Goal: Task Accomplishment & Management: Use online tool/utility

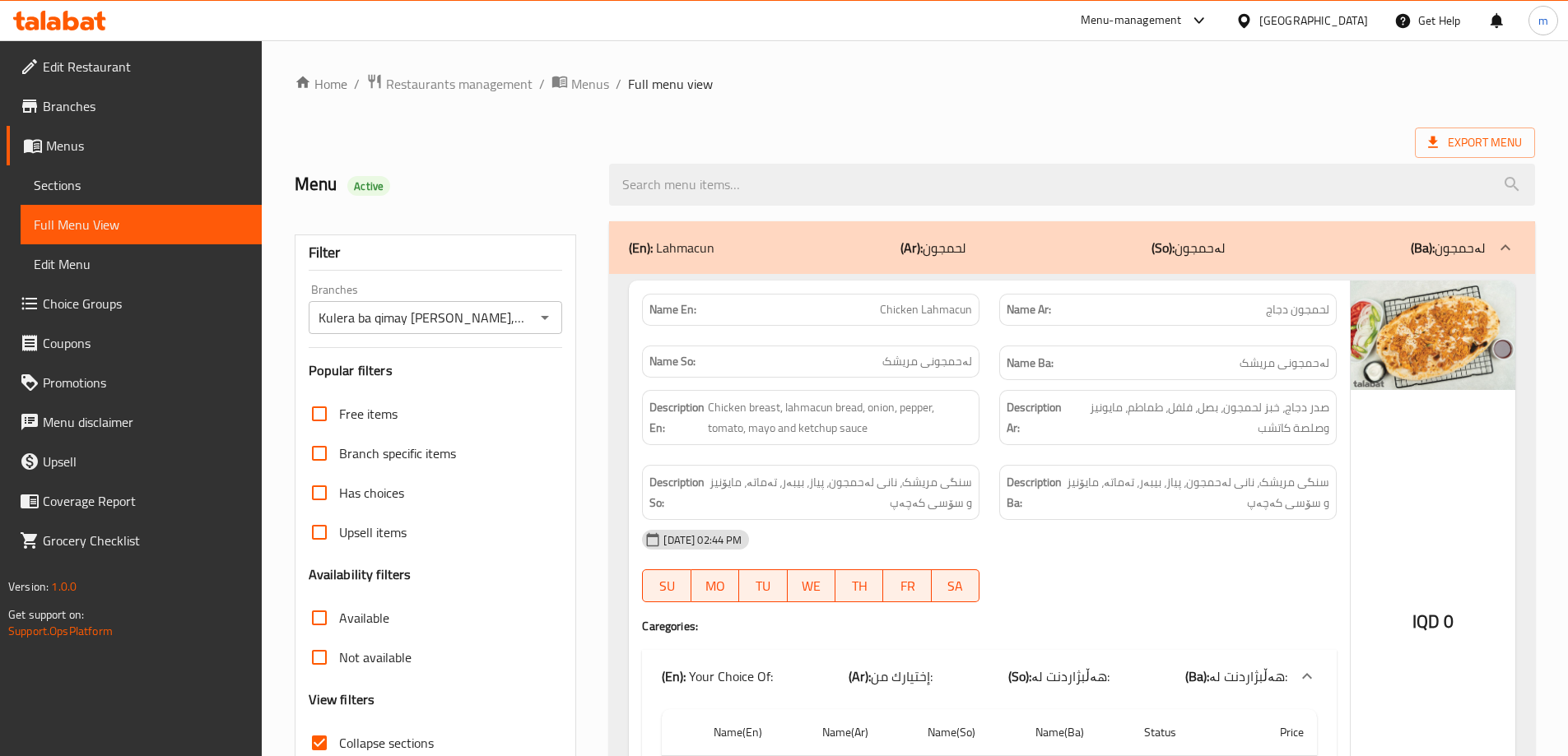
scroll to position [4859, 0]
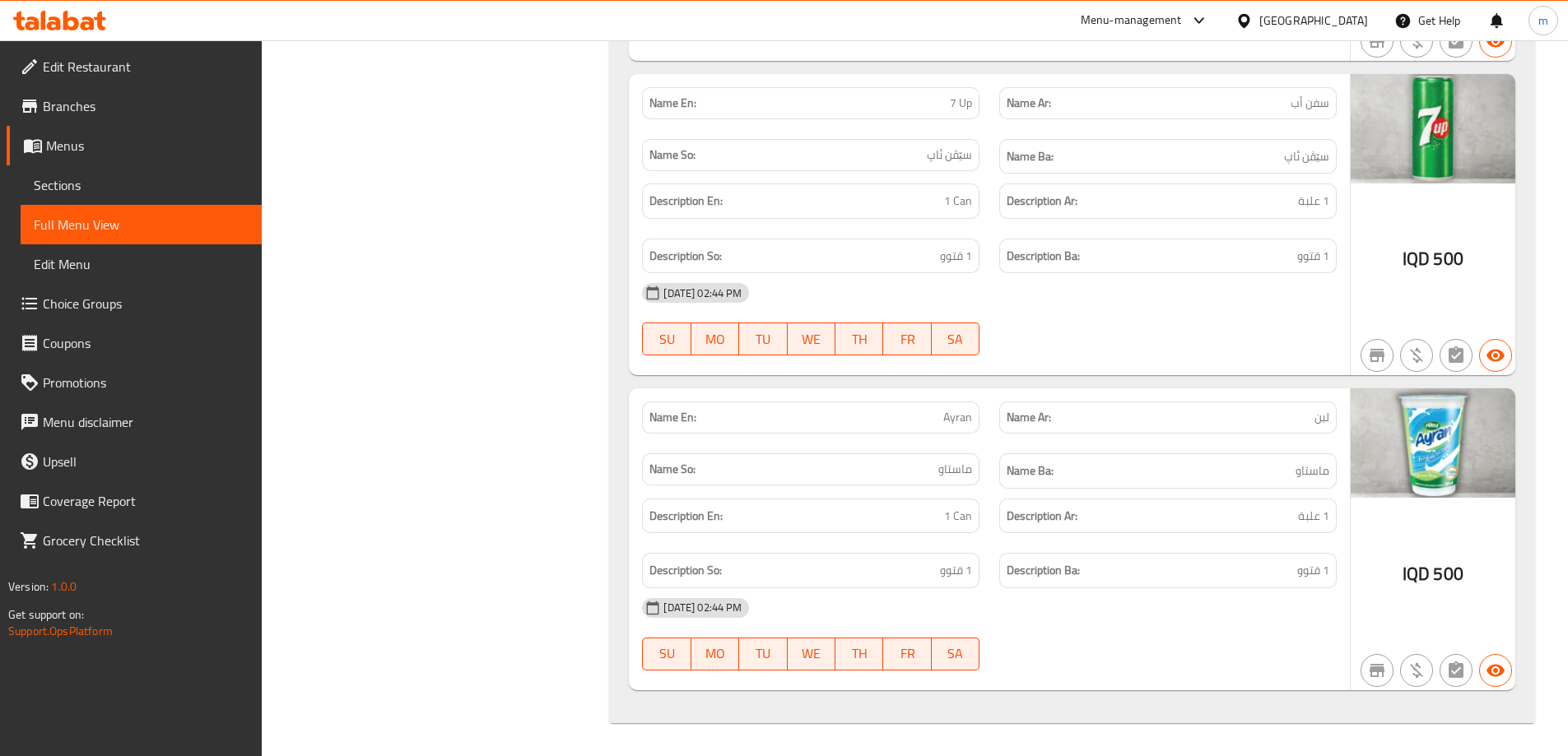
click at [98, 21] on icon at bounding box center [99, 21] width 12 height 19
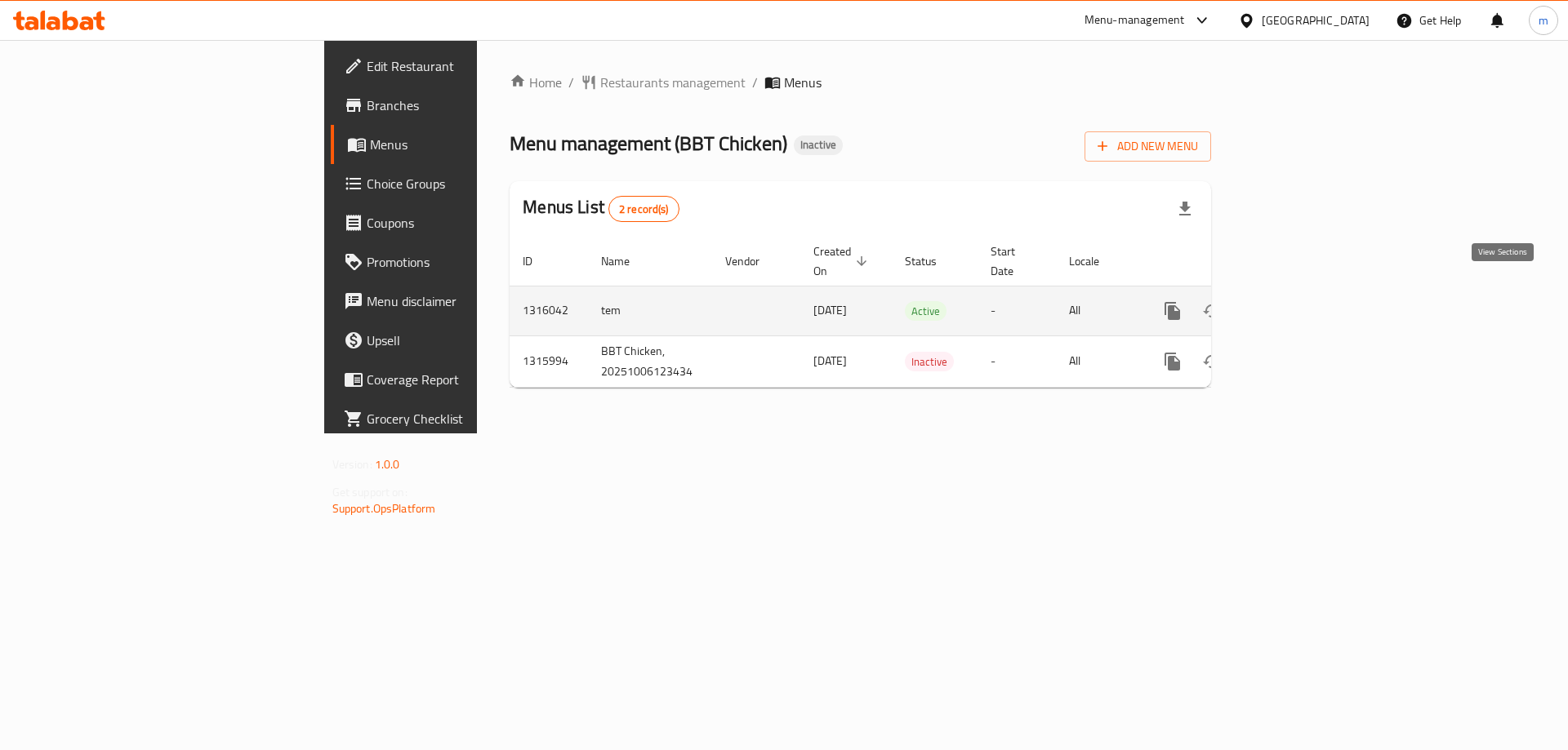
click at [1309, 292] on link "enhanced table" at bounding box center [1289, 310] width 39 height 39
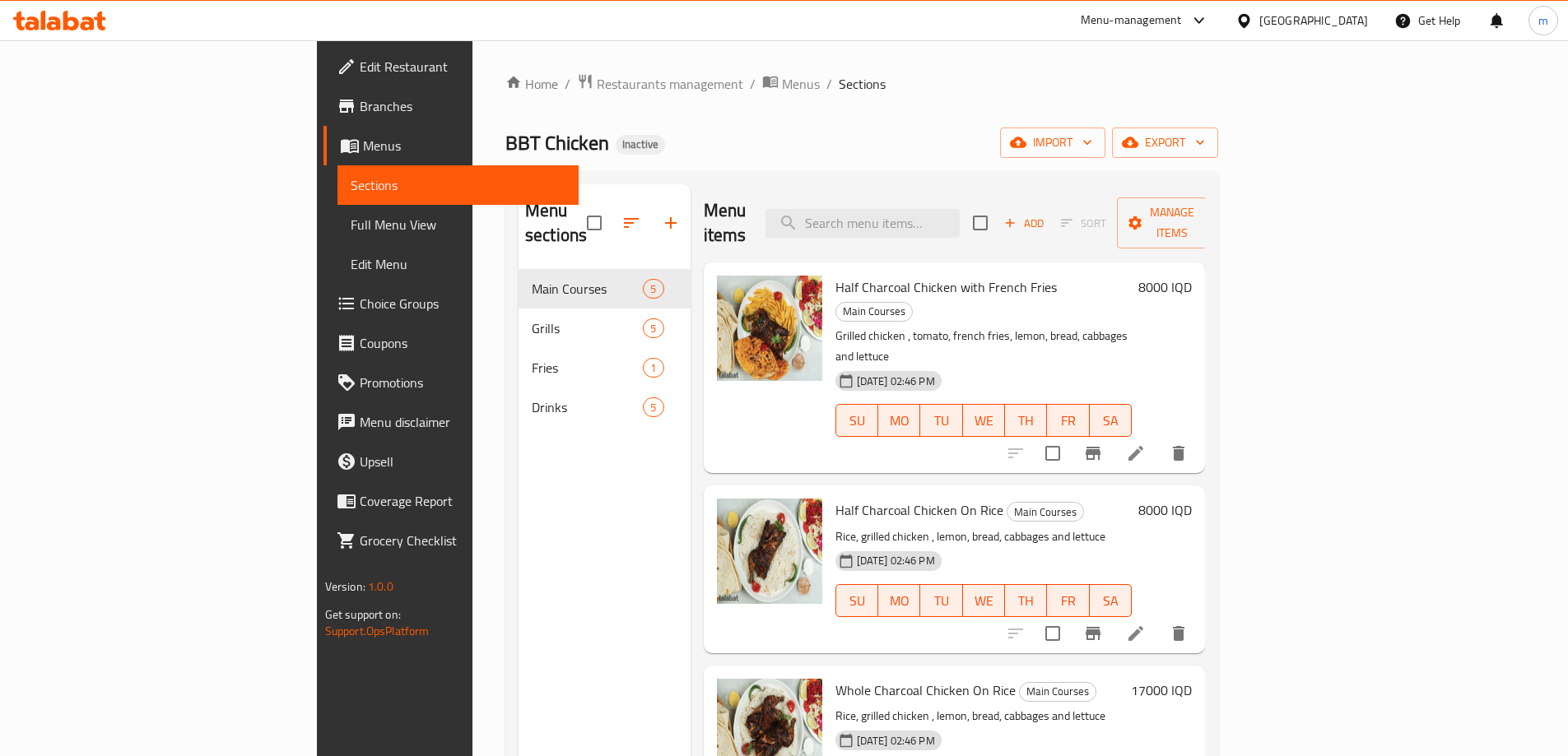
click at [351, 217] on span "Full Menu View" at bounding box center [458, 225] width 215 height 20
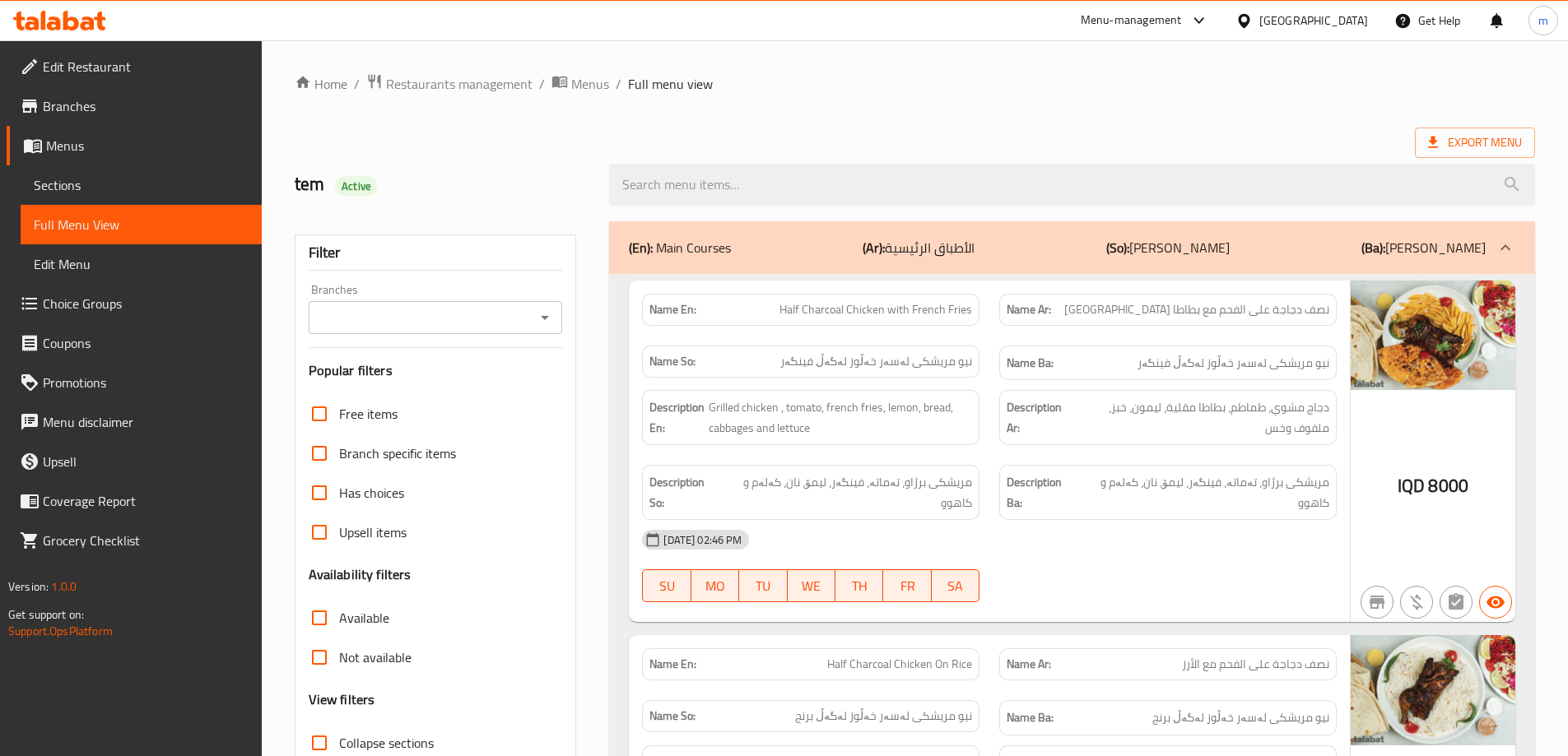
click at [434, 321] on input "Branches" at bounding box center [422, 317] width 218 height 23
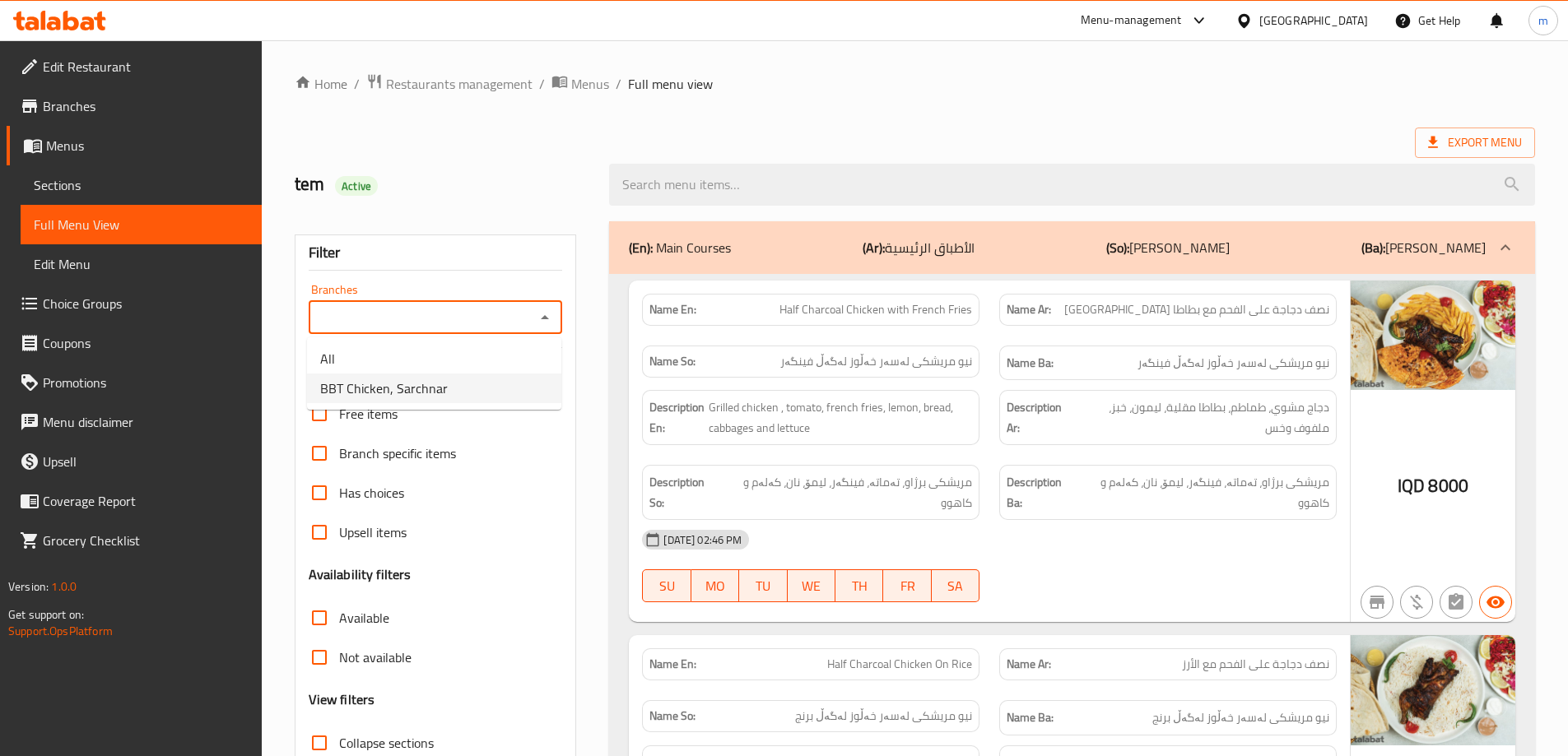
click at [443, 395] on span "BBT Chicken, Sarchnar" at bounding box center [384, 389] width 128 height 20
type input "BBT Chicken, Sarchnar"
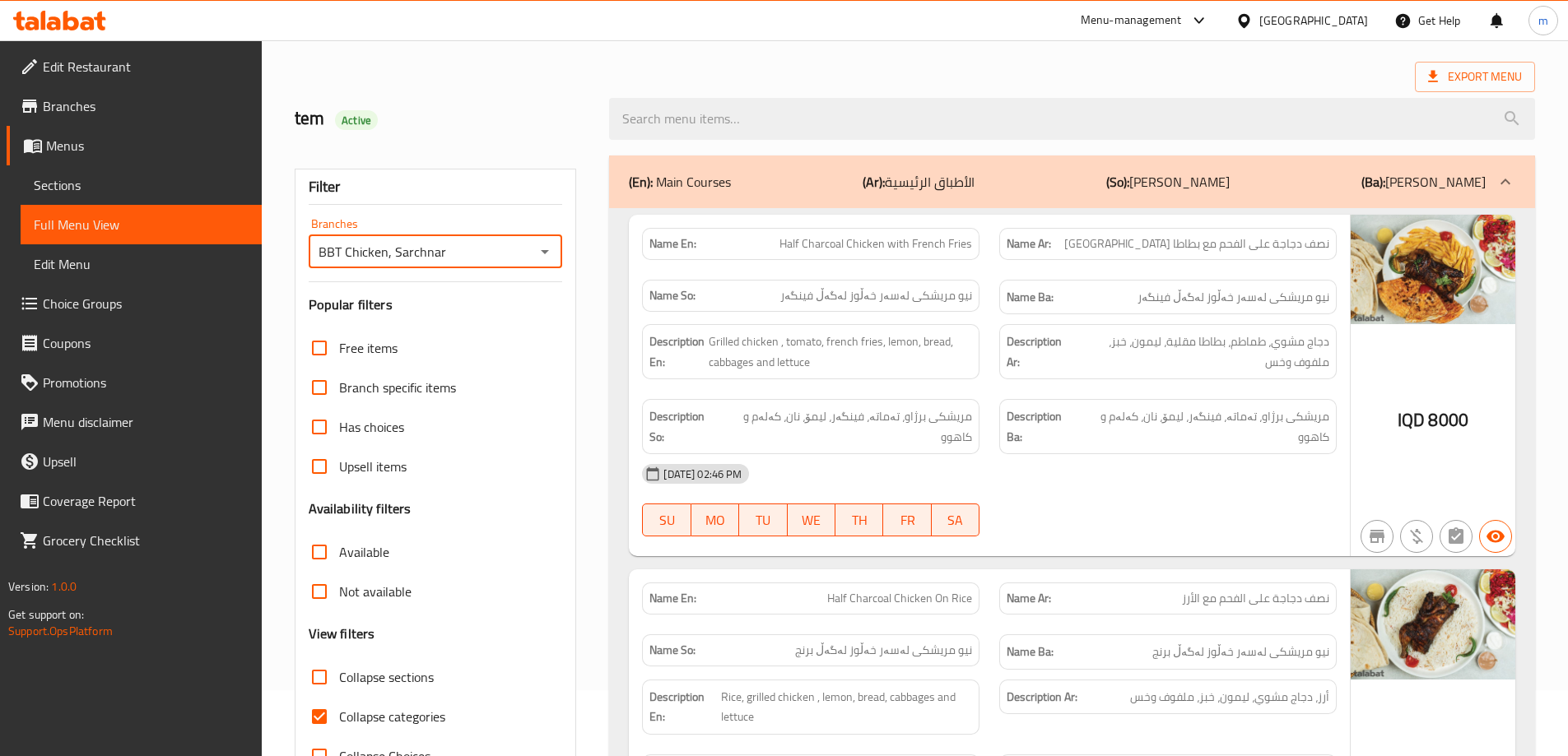
scroll to position [247, 0]
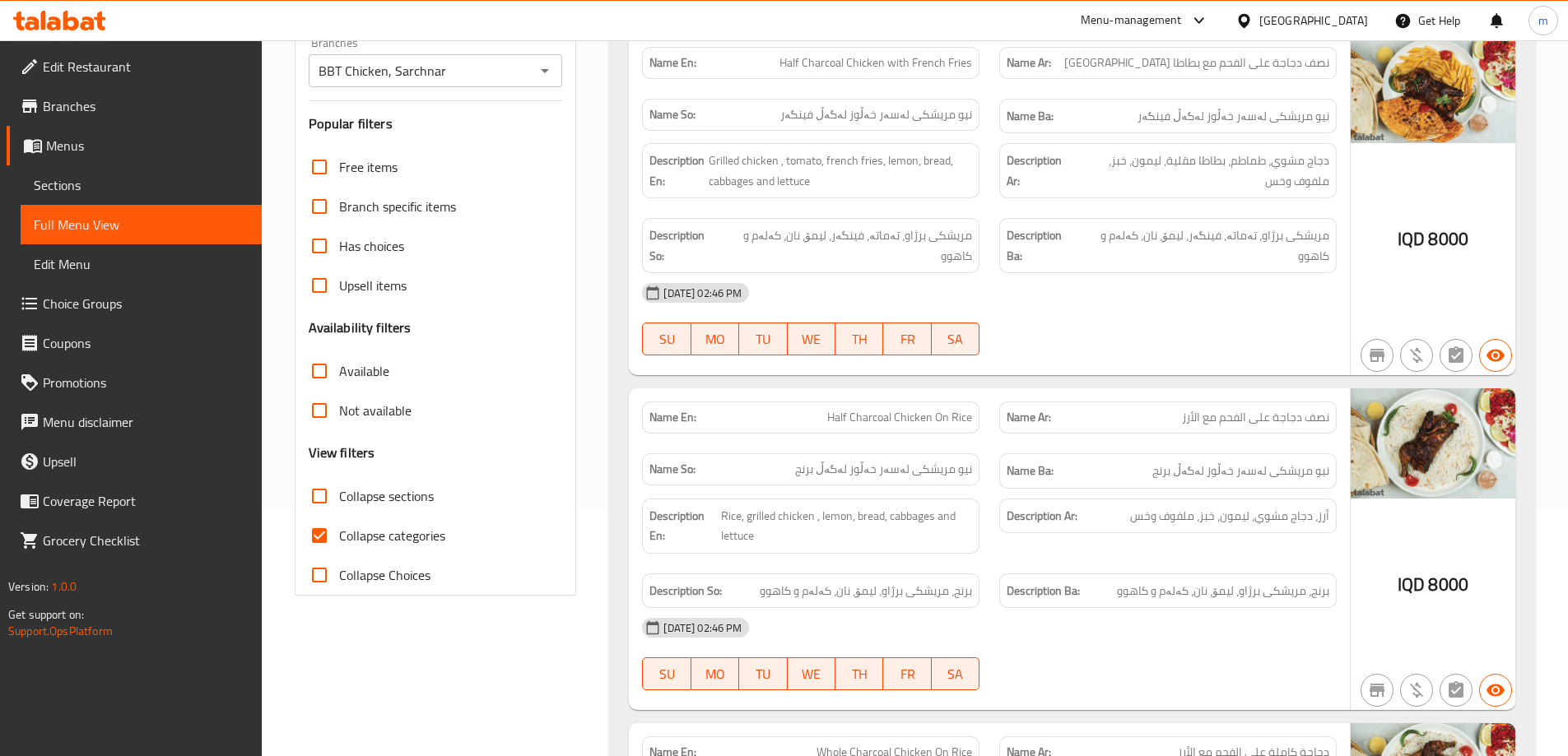
click at [400, 486] on span "Collapse sections" at bounding box center [386, 496] width 95 height 20
click at [339, 485] on input "Collapse sections" at bounding box center [319, 495] width 39 height 39
checkbox input "true"
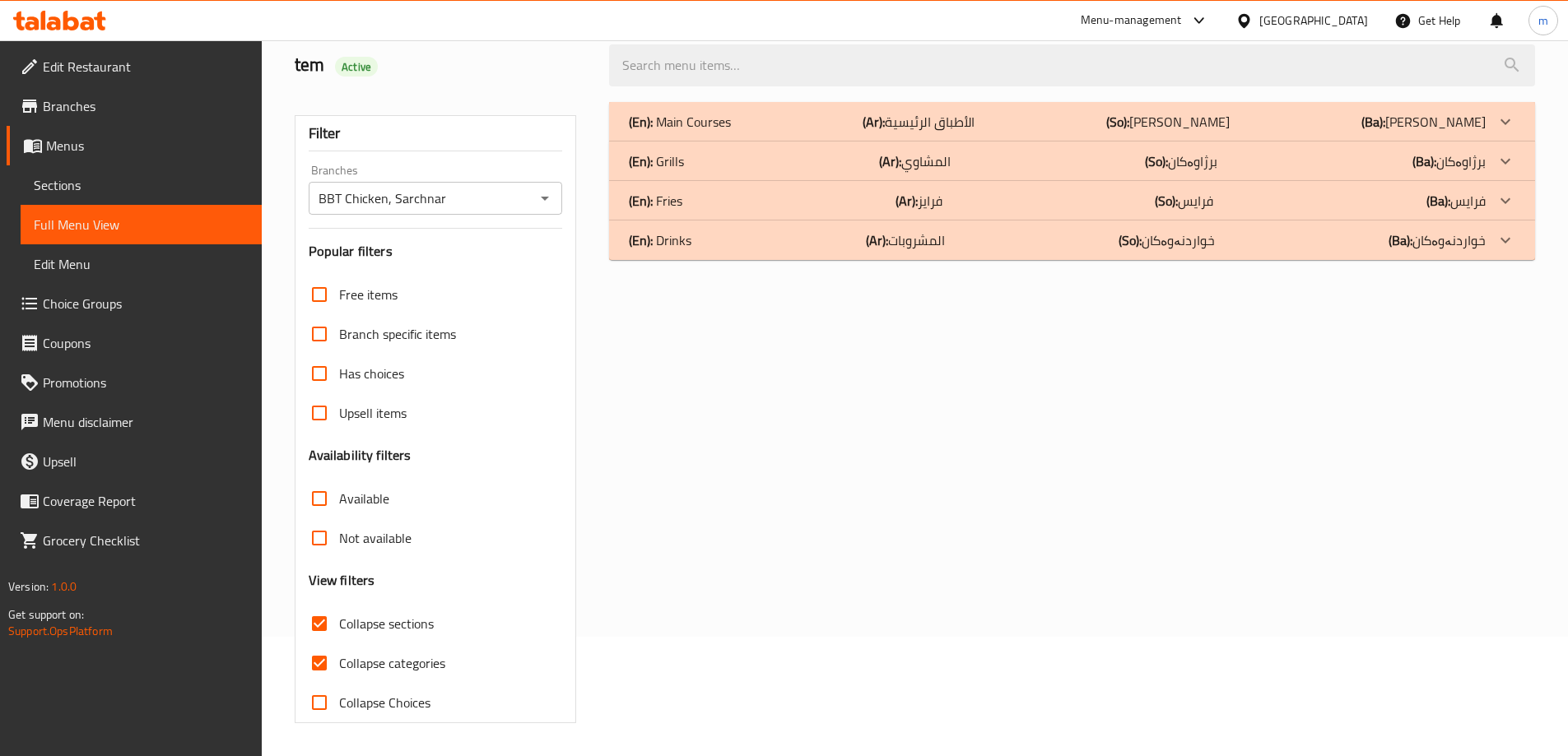
scroll to position [119, 0]
click at [719, 236] on div "(En): Drinks (Ar): المشروبات (So): خواردنەوەکان (Ba): خواردنەوەکان" at bounding box center [1058, 240] width 857 height 20
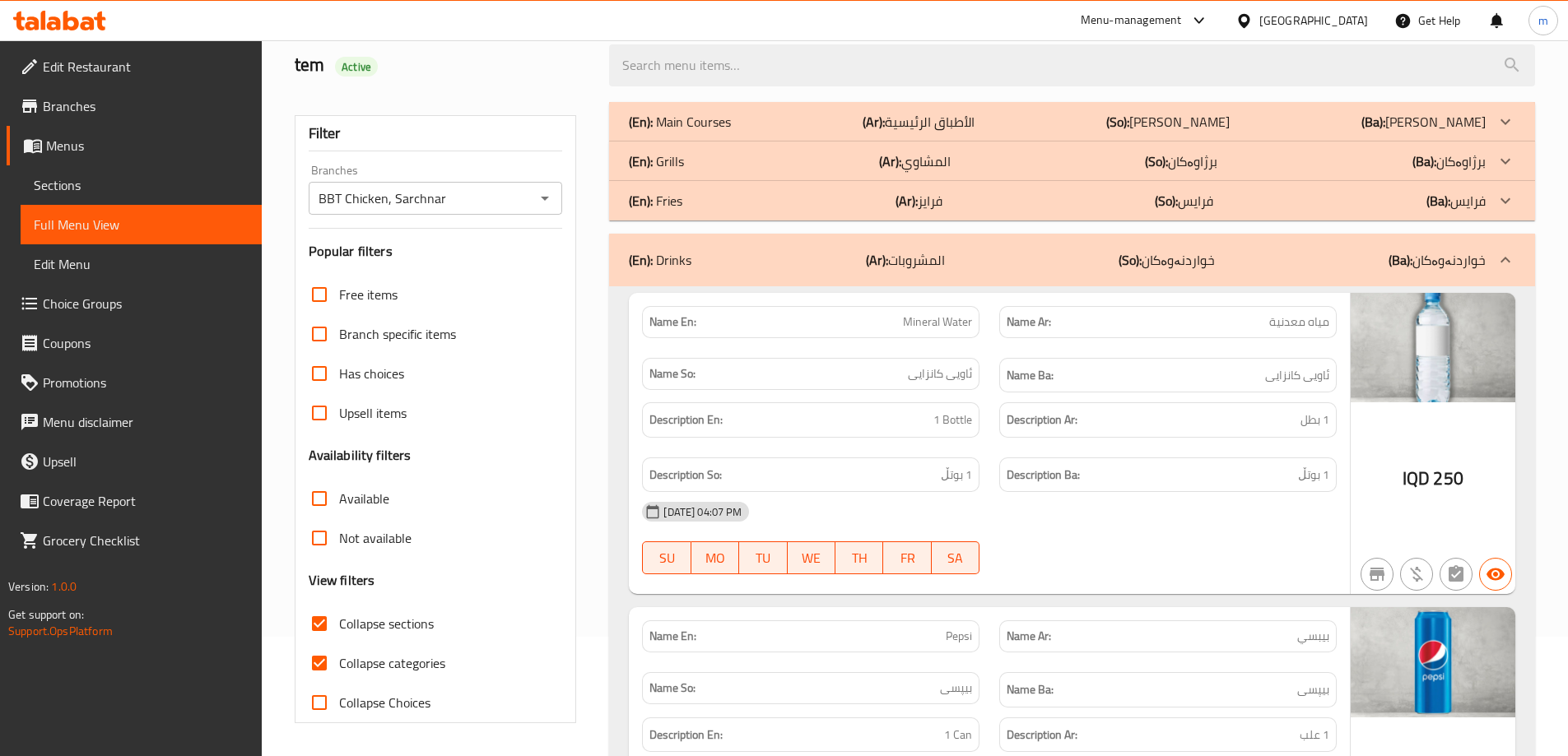
click at [713, 191] on div "(En): [PERSON_NAME] (Ar): [PERSON_NAME] (So): [PERSON_NAME] (Ba): [PERSON_NAME]" at bounding box center [1058, 201] width 857 height 20
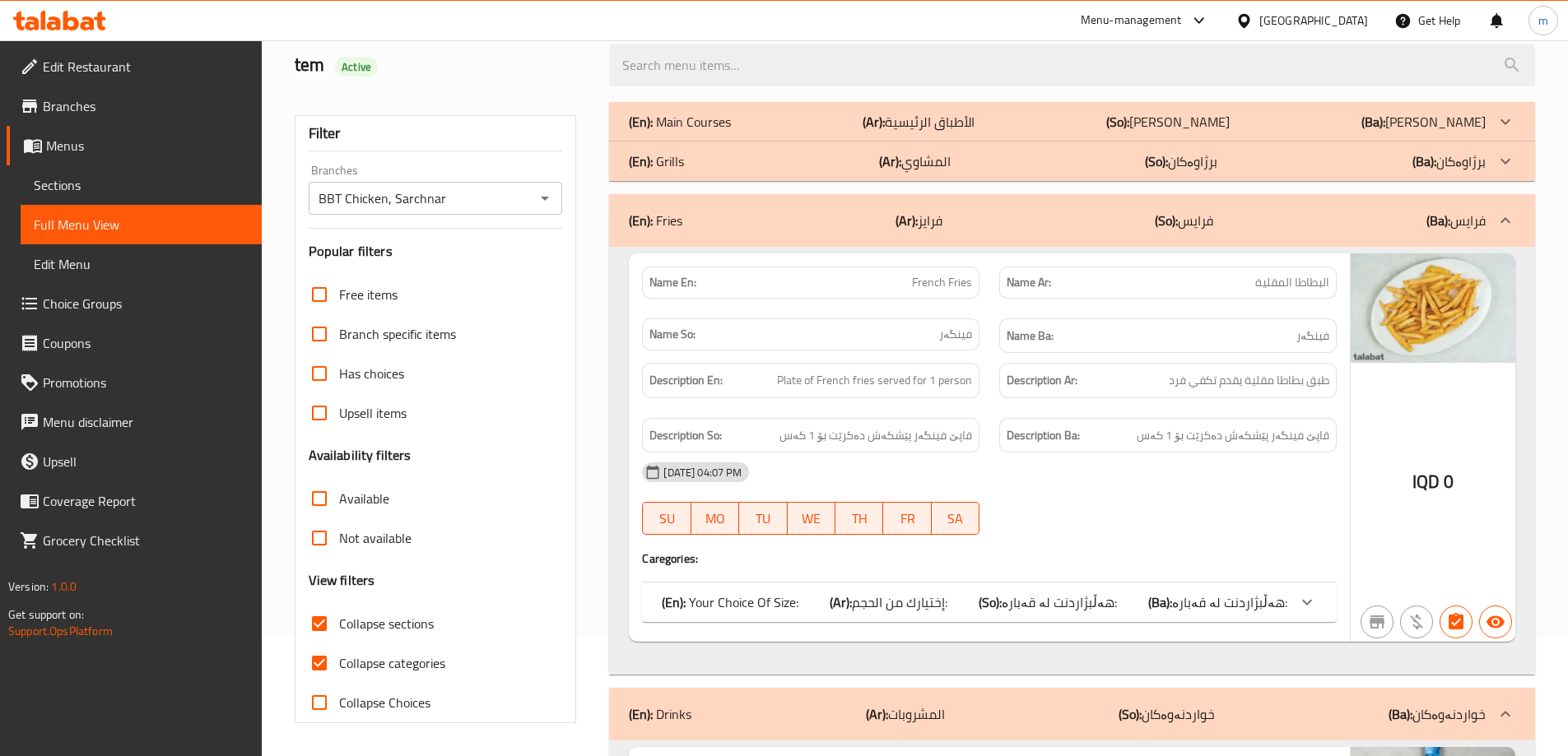
click at [713, 122] on p "(En): Main Courses" at bounding box center [679, 122] width 102 height 20
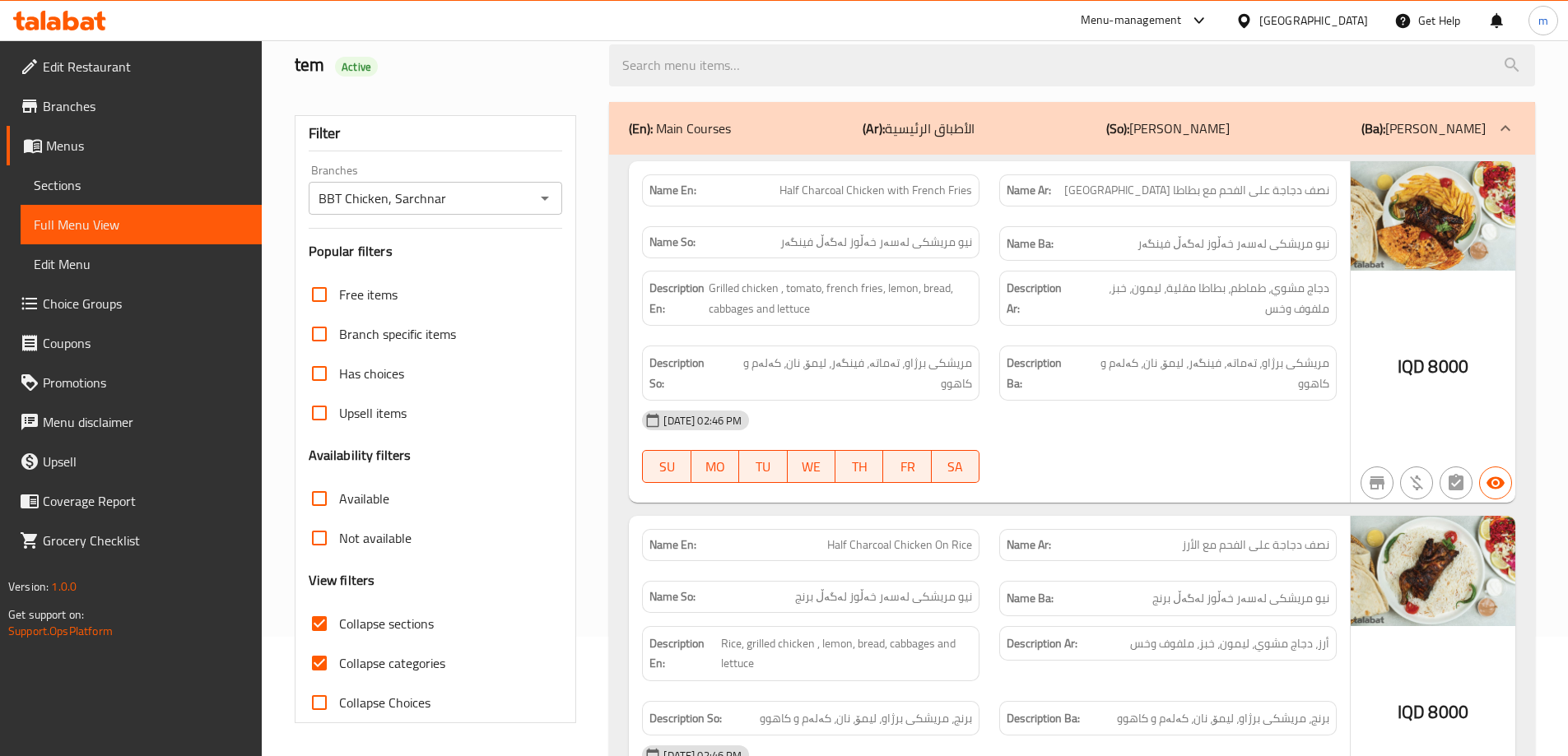
click at [438, 658] on span "Collapse categories" at bounding box center [392, 663] width 106 height 20
click at [339, 658] on input "Collapse categories" at bounding box center [319, 662] width 39 height 39
checkbox input "false"
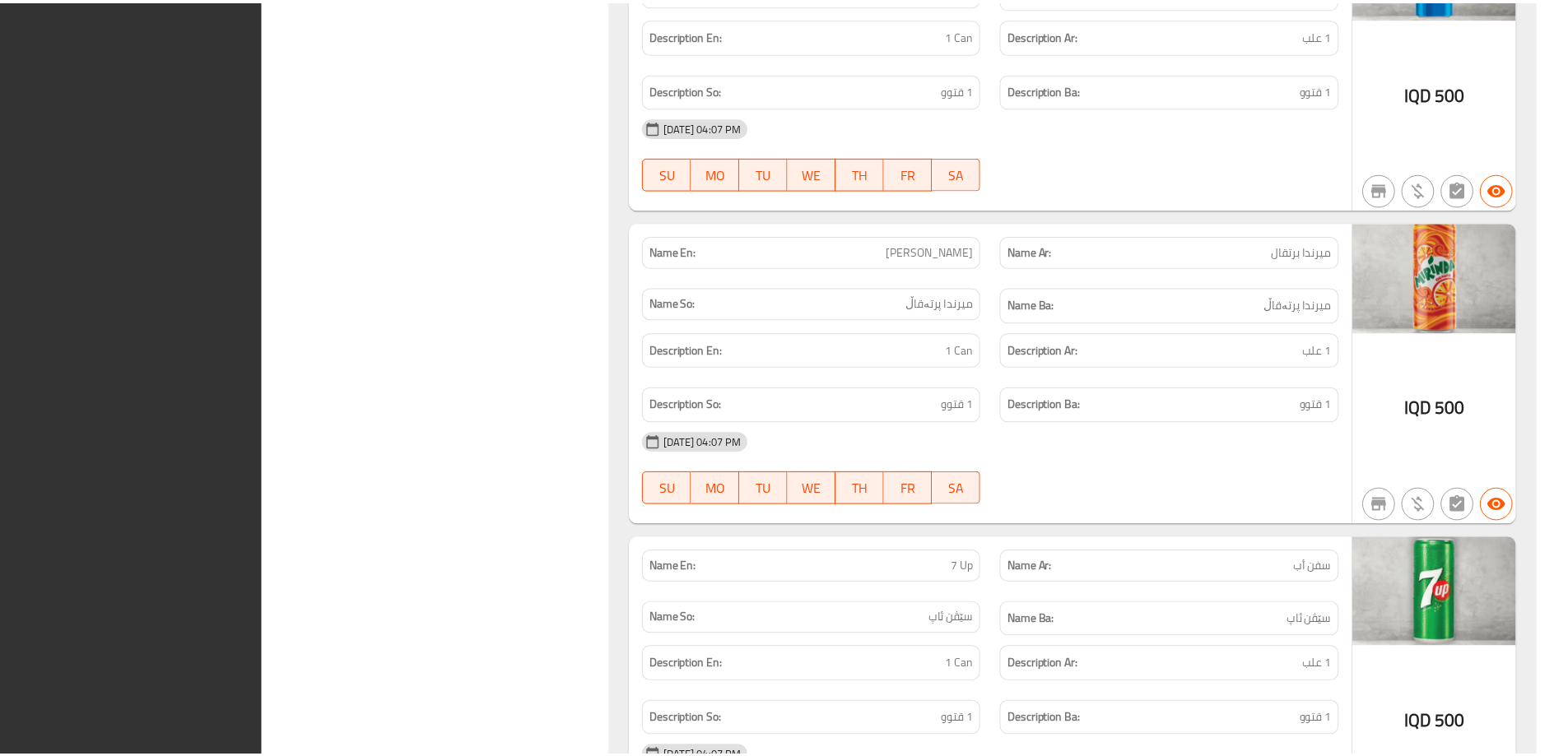
scroll to position [4008, 0]
